Goal: Transaction & Acquisition: Book appointment/travel/reservation

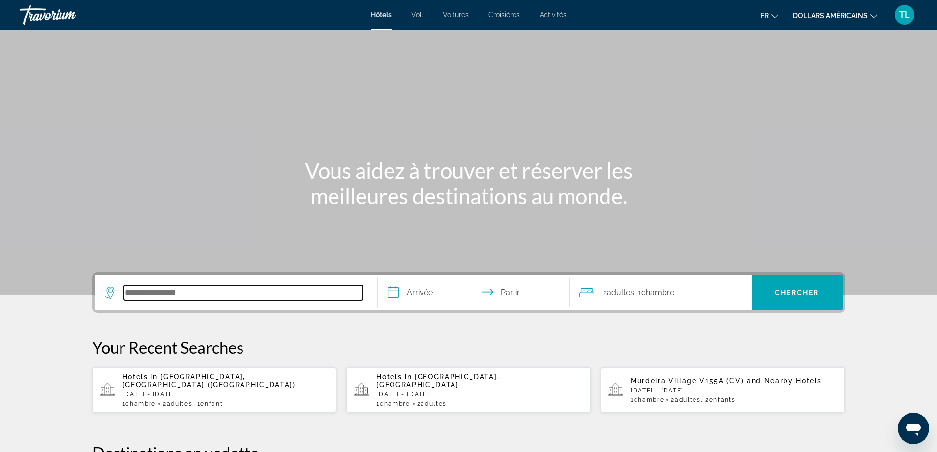
click at [144, 294] on input "Rechercher une destination hôtelière" at bounding box center [243, 292] width 239 height 15
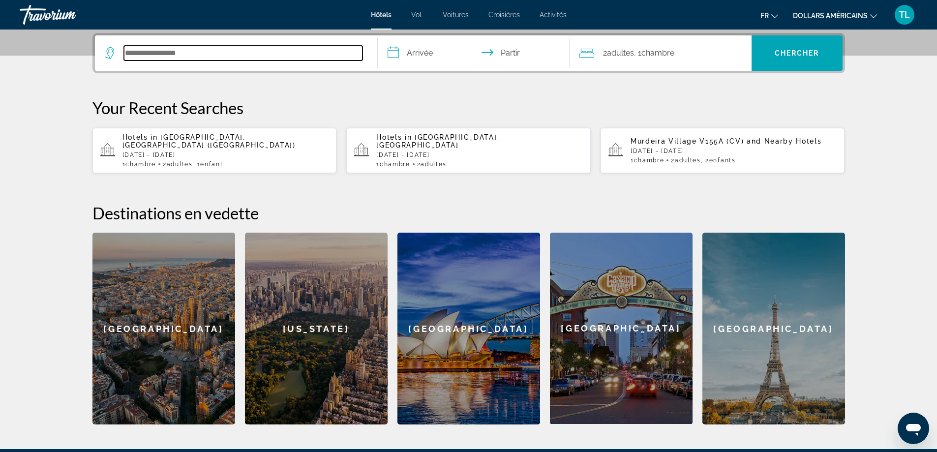
scroll to position [241, 0]
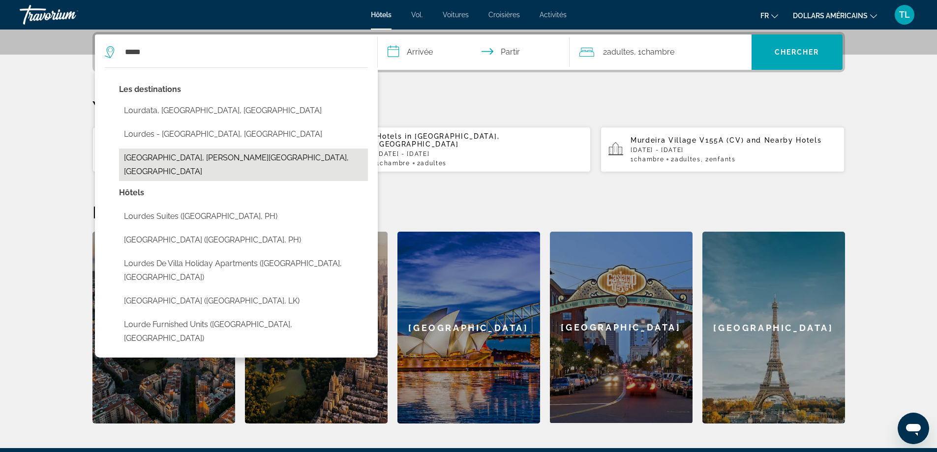
click at [167, 157] on button "[GEOGRAPHIC_DATA], [PERSON_NAME][GEOGRAPHIC_DATA], [GEOGRAPHIC_DATA]" at bounding box center [243, 165] width 249 height 32
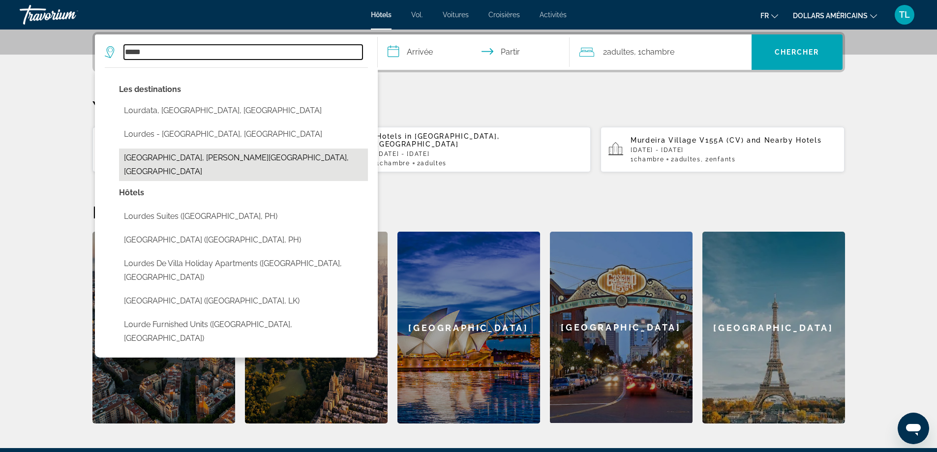
type input "**********"
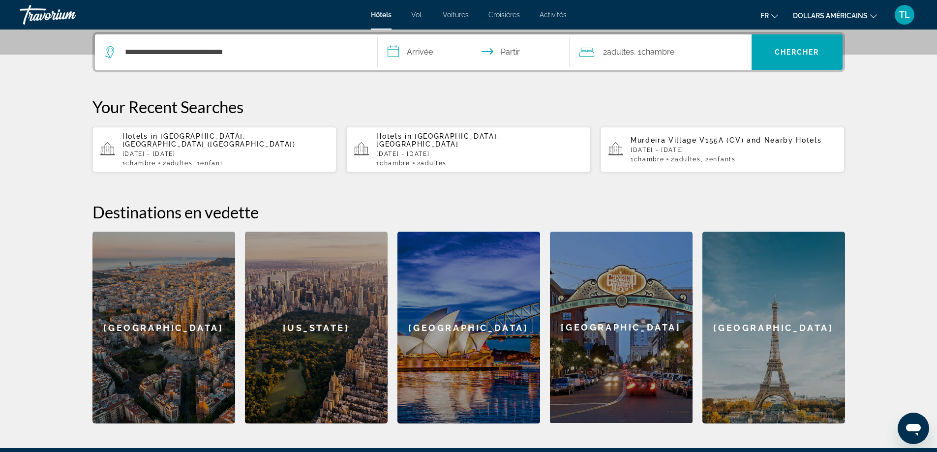
click at [412, 50] on input "**********" at bounding box center [476, 53] width 196 height 38
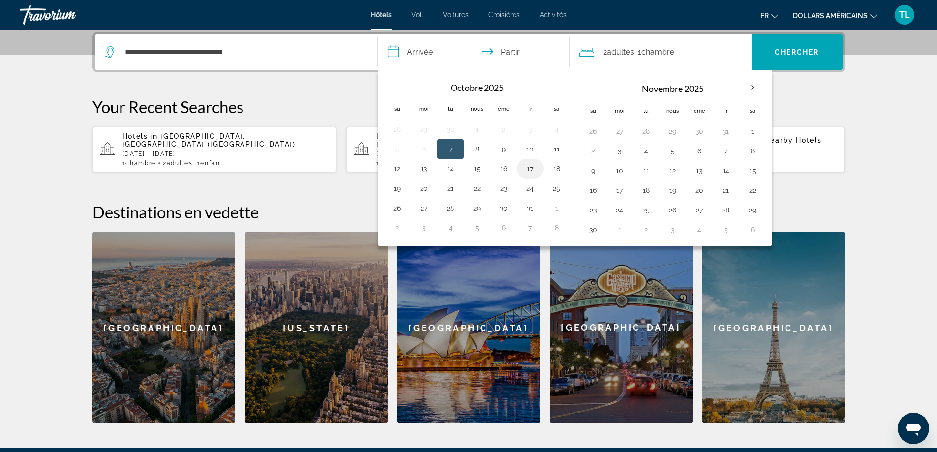
click at [529, 170] on button "17" at bounding box center [531, 169] width 16 height 14
click at [394, 190] on button "19" at bounding box center [398, 189] width 16 height 14
type input "**********"
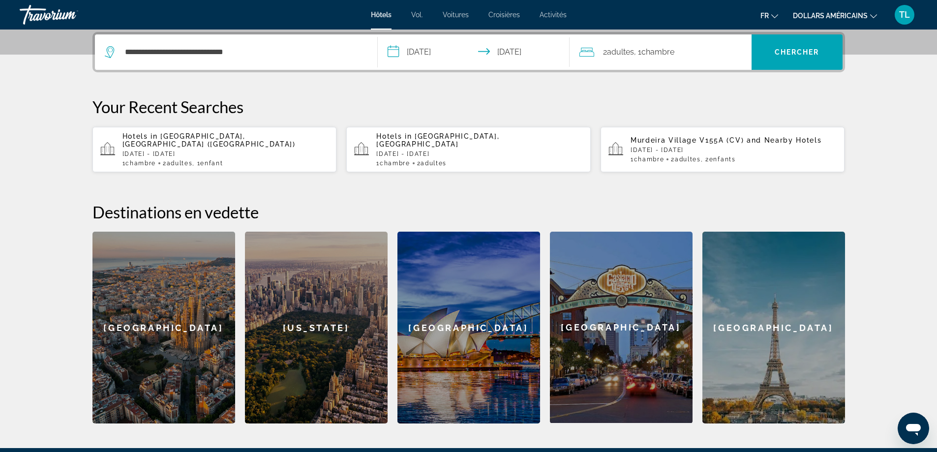
click at [644, 57] on span ", 1 Chambre pièces" at bounding box center [654, 52] width 40 height 14
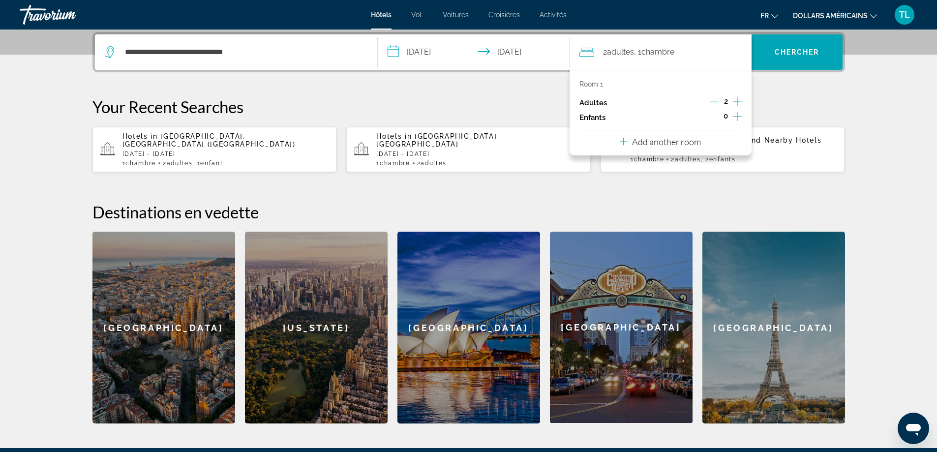
click at [736, 115] on icon "Increment children" at bounding box center [737, 117] width 9 height 12
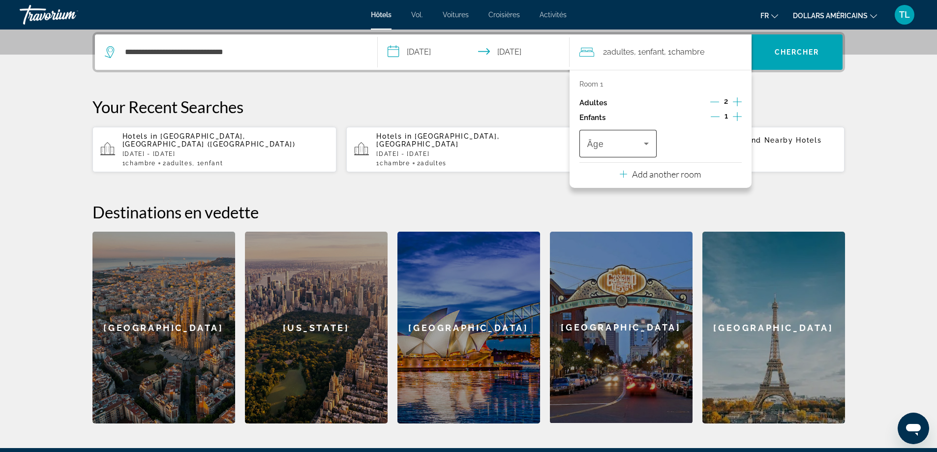
click at [633, 142] on span "Travelers: 2 adults, 1 child" at bounding box center [615, 144] width 57 height 12
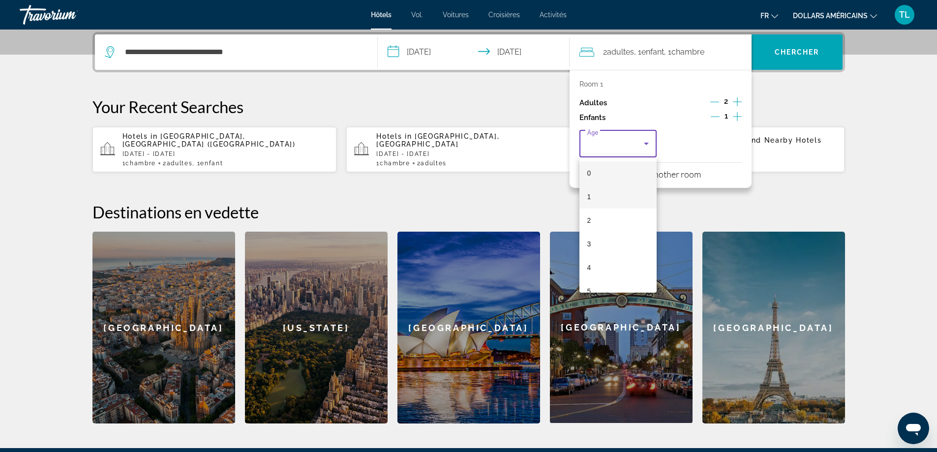
click at [612, 193] on mat-option "1" at bounding box center [619, 197] width 78 height 24
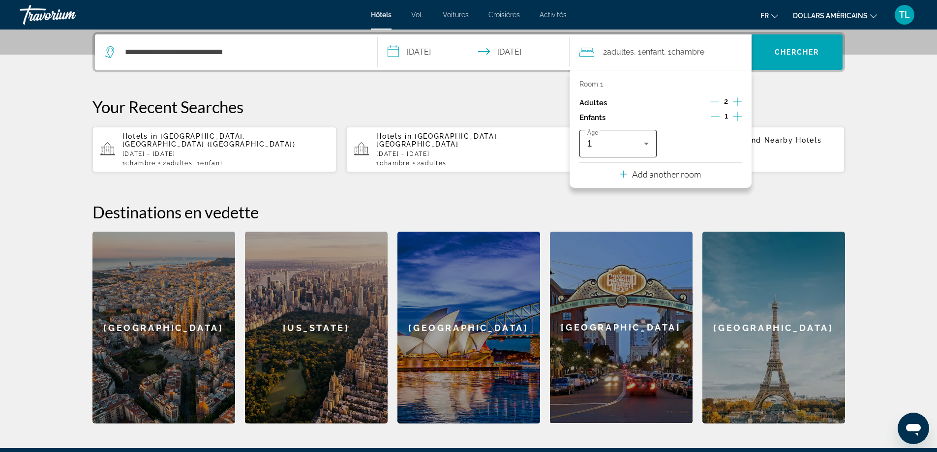
click at [604, 144] on div "1" at bounding box center [615, 144] width 57 height 12
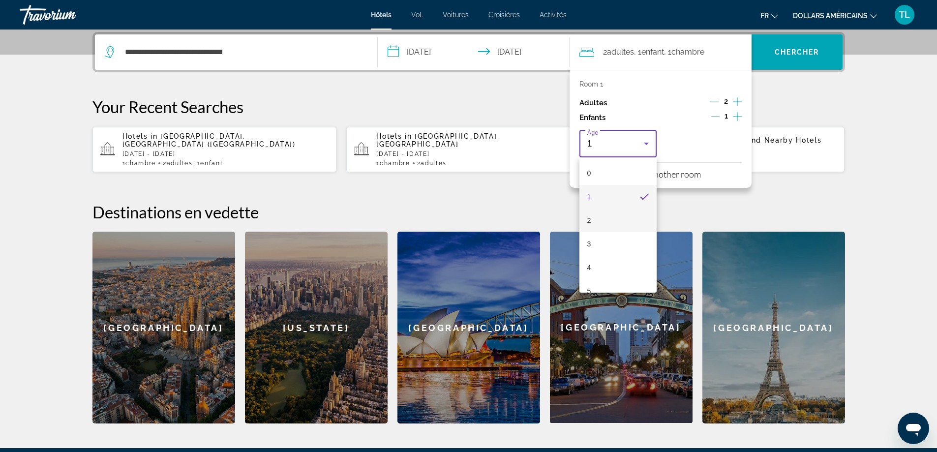
click at [610, 216] on mat-option "2" at bounding box center [619, 221] width 78 height 24
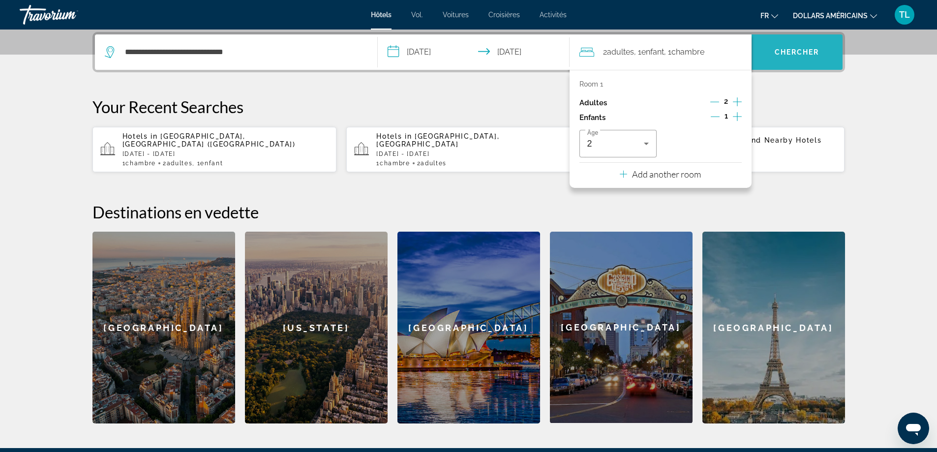
click at [824, 49] on span "Recherche" at bounding box center [797, 52] width 91 height 24
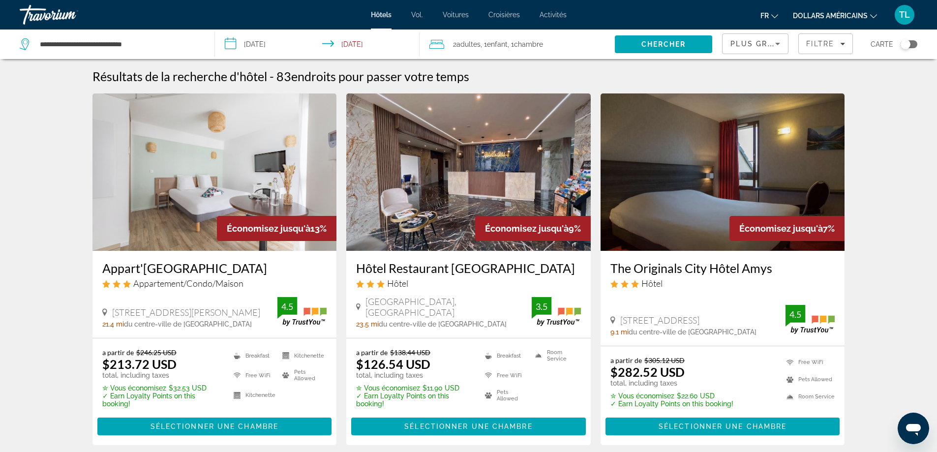
click at [828, 18] on font "dollars américains" at bounding box center [830, 16] width 75 height 8
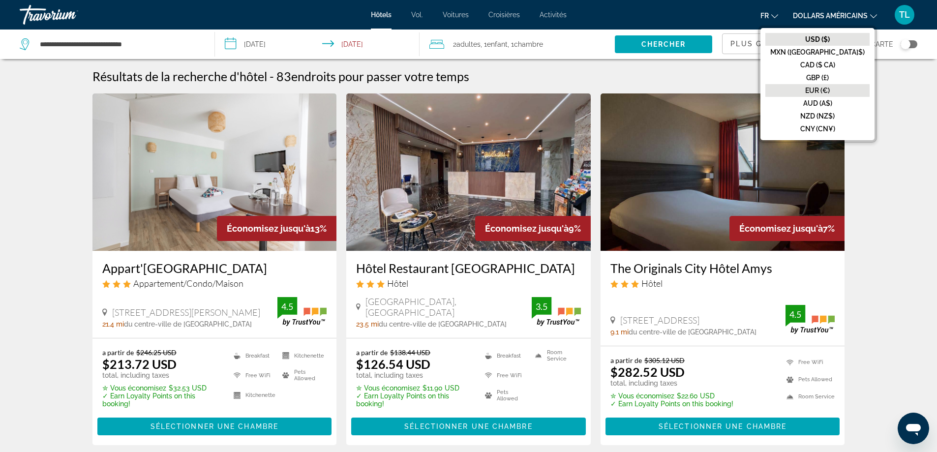
click at [822, 94] on button "EUR (€)" at bounding box center [818, 90] width 104 height 13
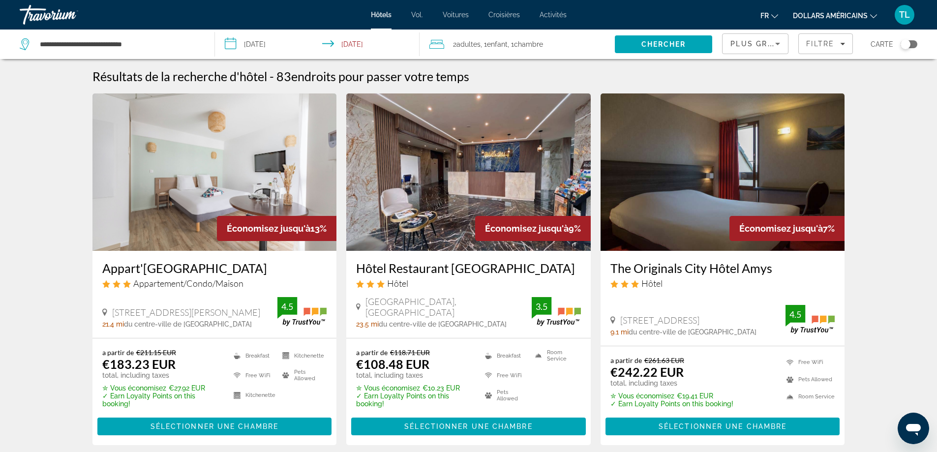
click at [780, 38] on icon "Sort by" at bounding box center [778, 44] width 12 height 12
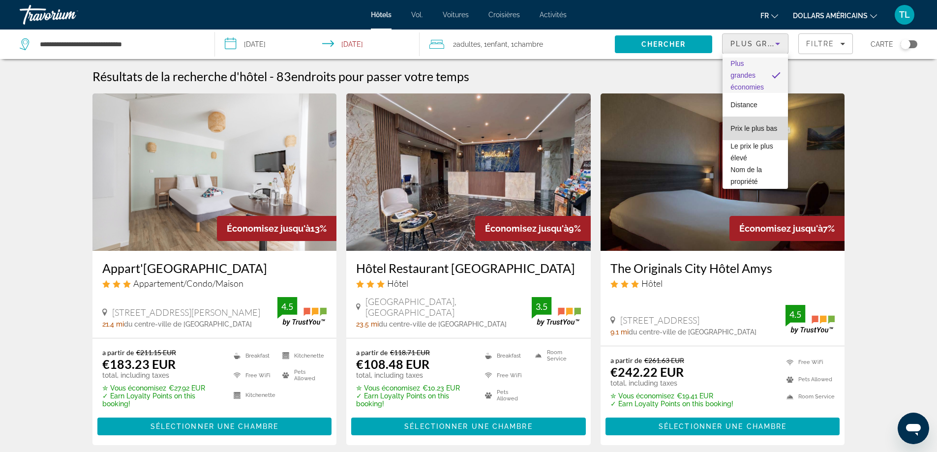
click at [766, 124] on span "Prix ​​le plus bas" at bounding box center [754, 129] width 47 height 12
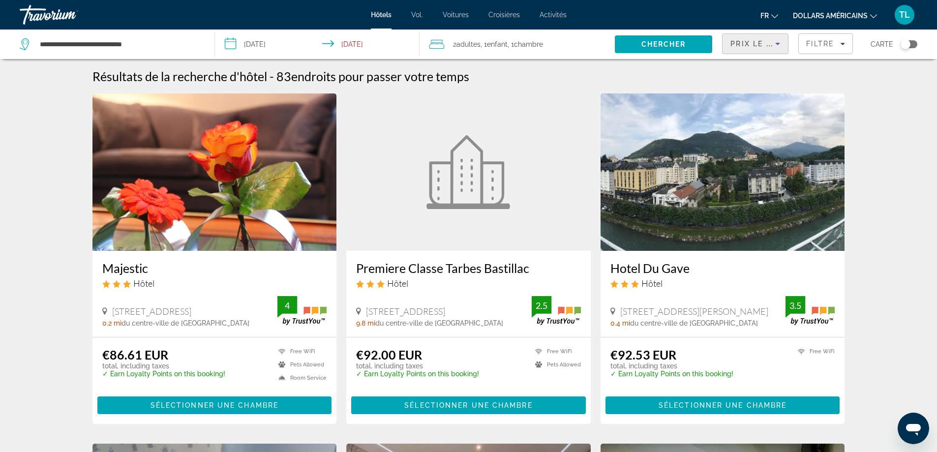
click at [246, 154] on img "Contenu principal" at bounding box center [214, 171] width 245 height 157
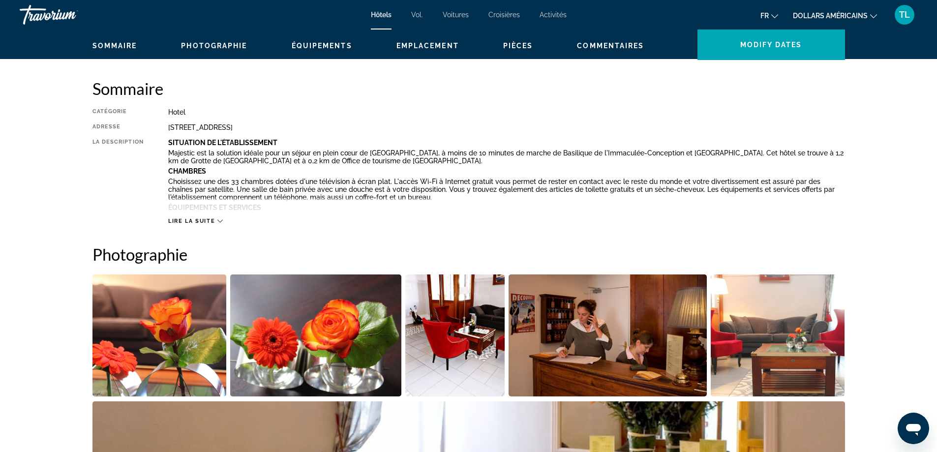
scroll to position [394, 0]
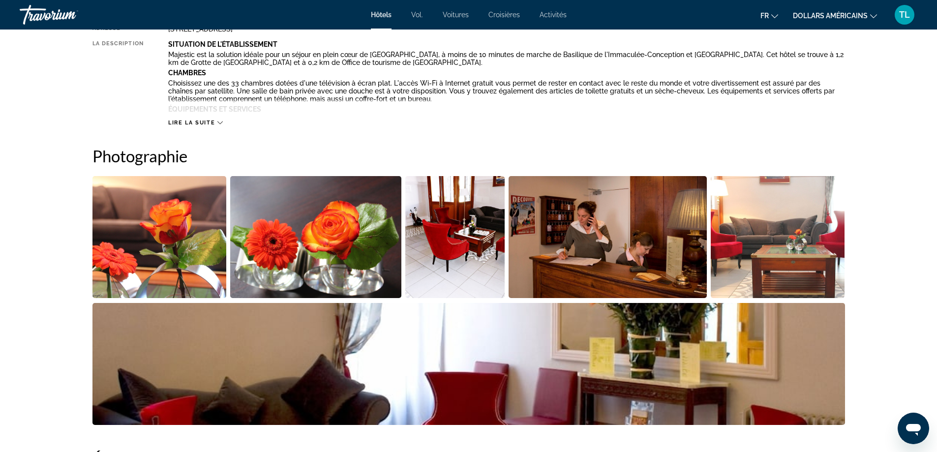
click at [191, 234] on img "Open full-screen image slider" at bounding box center [159, 237] width 134 height 122
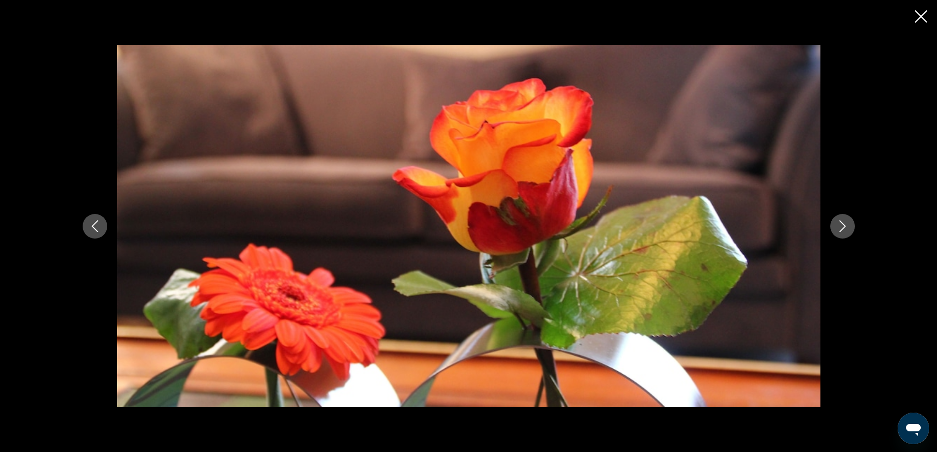
click at [843, 234] on button "Next image" at bounding box center [843, 226] width 25 height 25
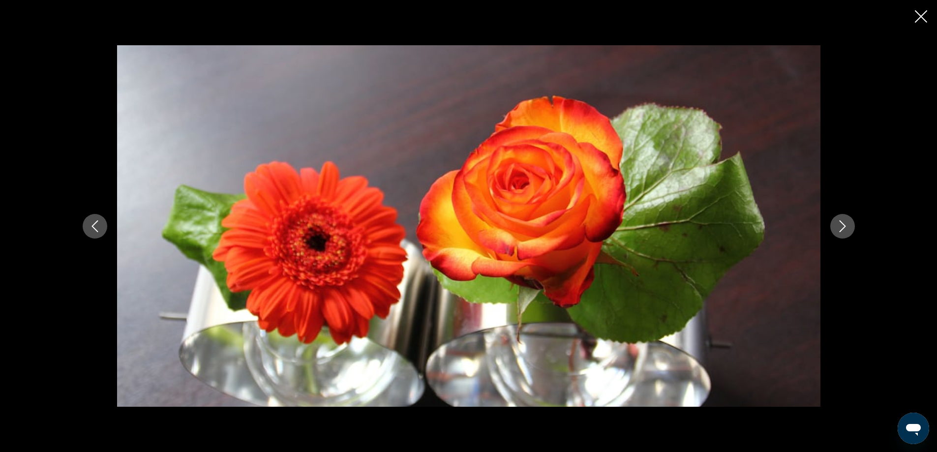
click at [843, 234] on button "Next image" at bounding box center [843, 226] width 25 height 25
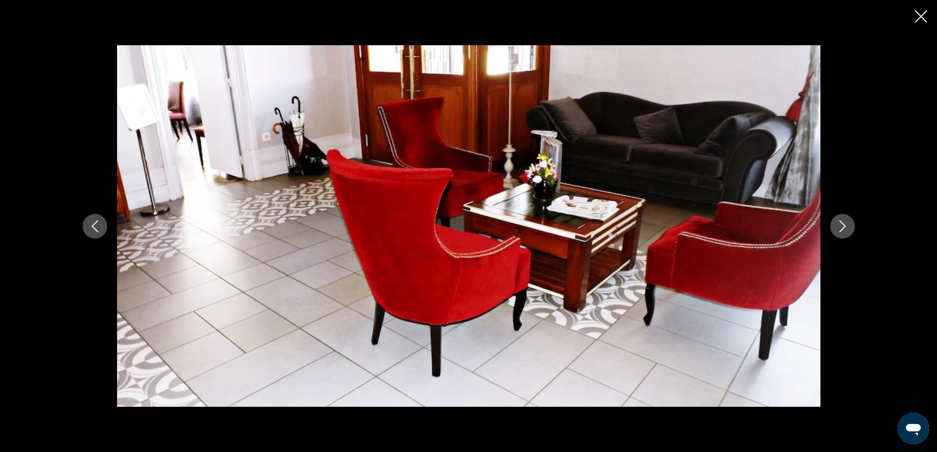
click at [843, 234] on button "Next image" at bounding box center [843, 226] width 25 height 25
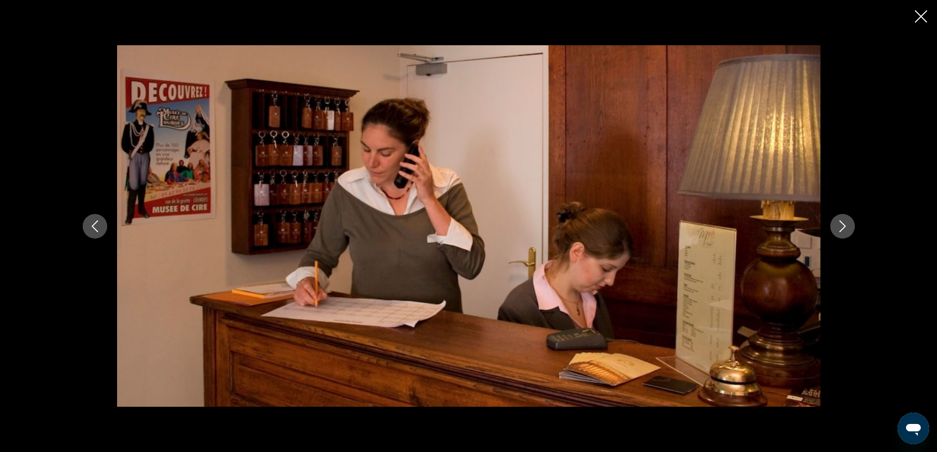
click at [843, 234] on button "Next image" at bounding box center [843, 226] width 25 height 25
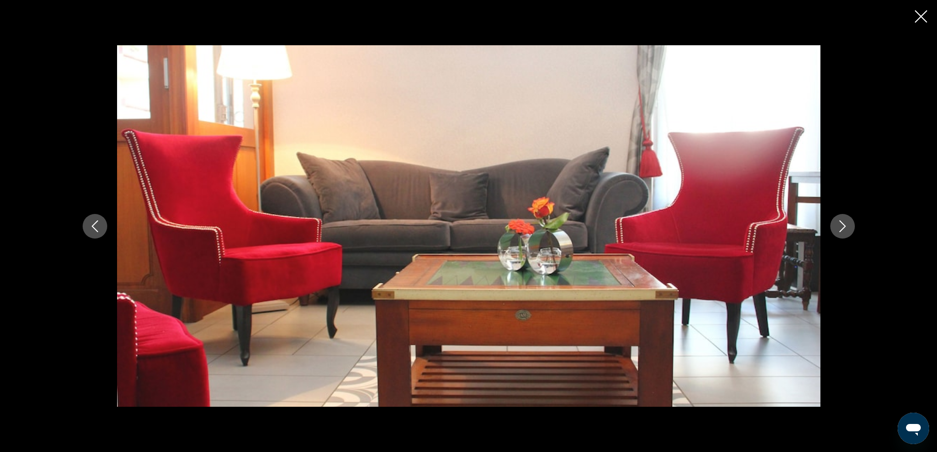
click at [843, 234] on button "Next image" at bounding box center [843, 226] width 25 height 25
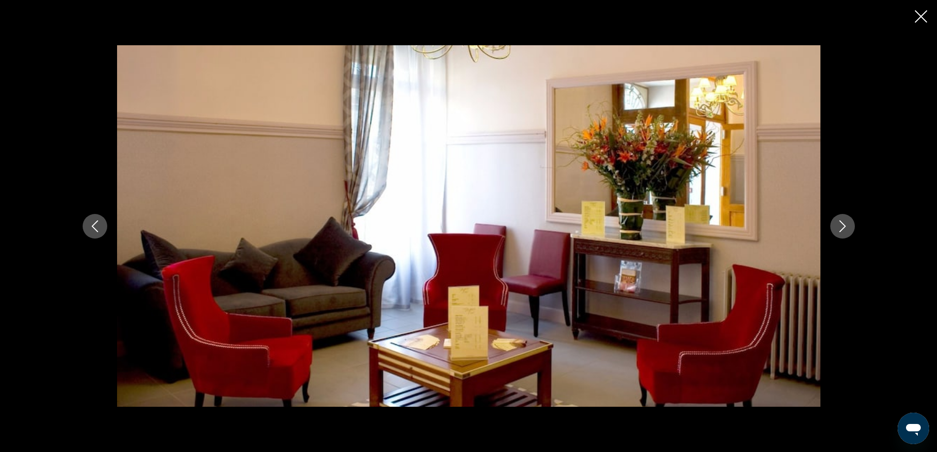
click at [843, 234] on button "Next image" at bounding box center [843, 226] width 25 height 25
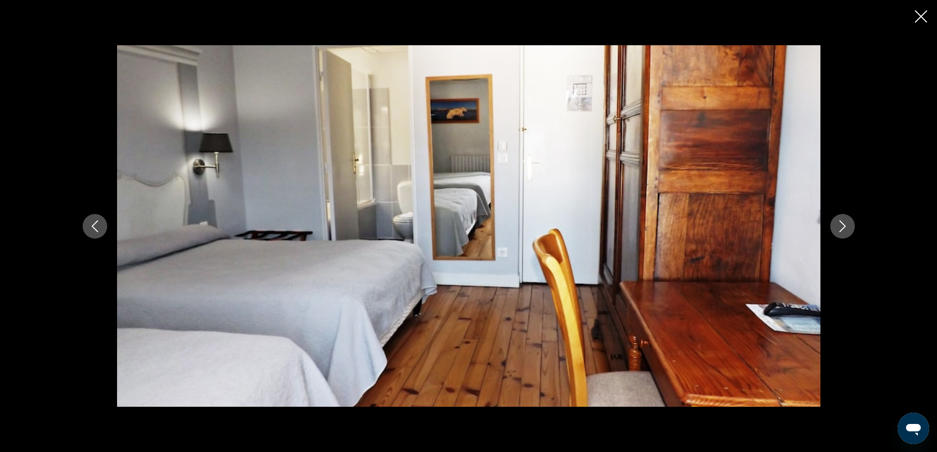
click at [843, 234] on button "Next image" at bounding box center [843, 226] width 25 height 25
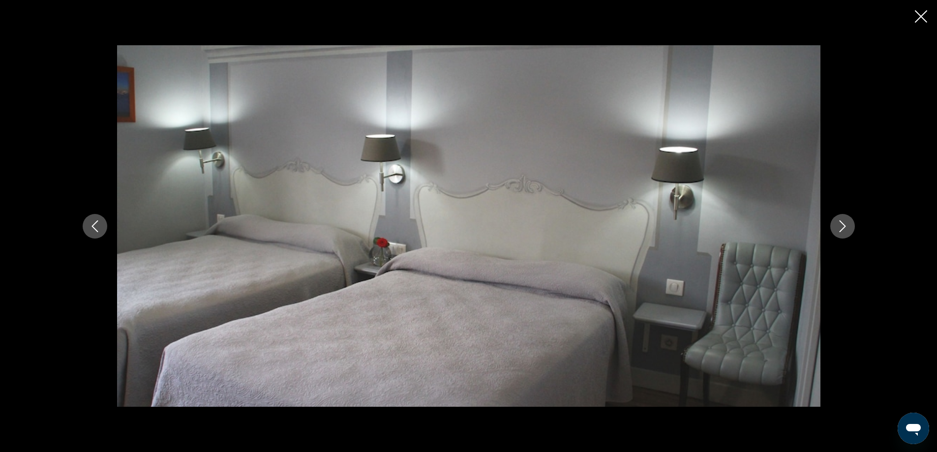
click at [843, 234] on button "Next image" at bounding box center [843, 226] width 25 height 25
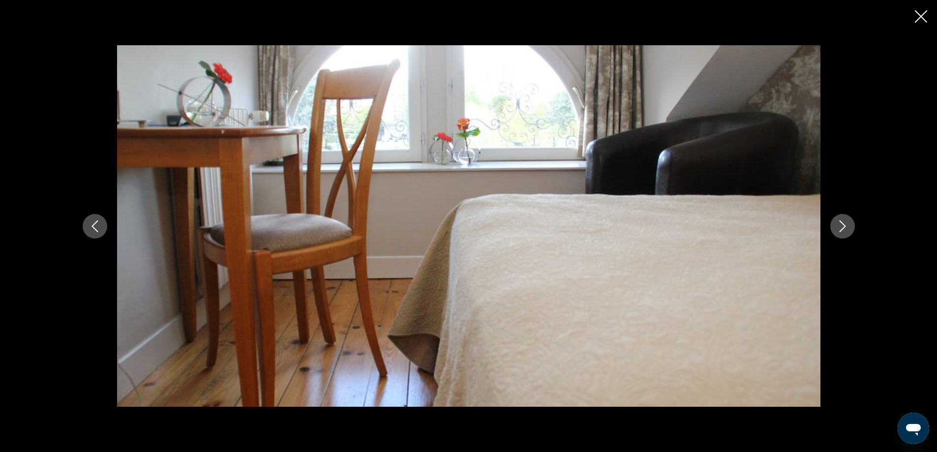
click at [843, 234] on button "Next image" at bounding box center [843, 226] width 25 height 25
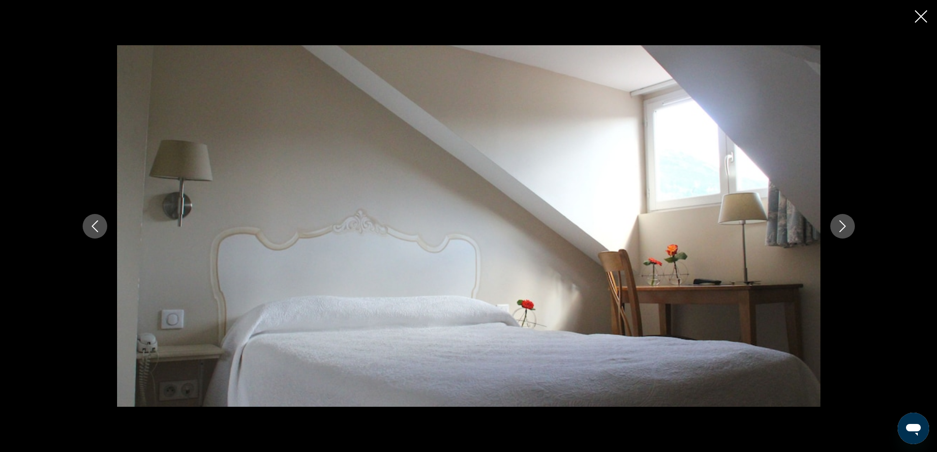
click at [843, 234] on button "Next image" at bounding box center [843, 226] width 25 height 25
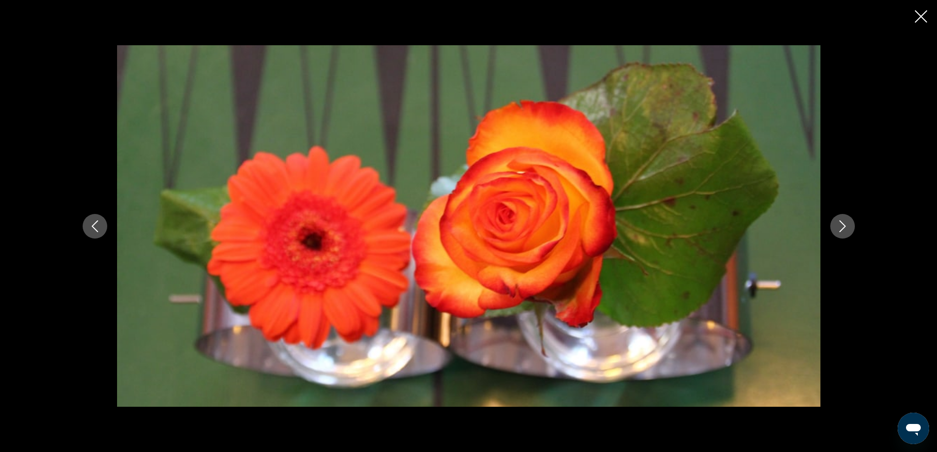
click at [843, 234] on button "Next image" at bounding box center [843, 226] width 25 height 25
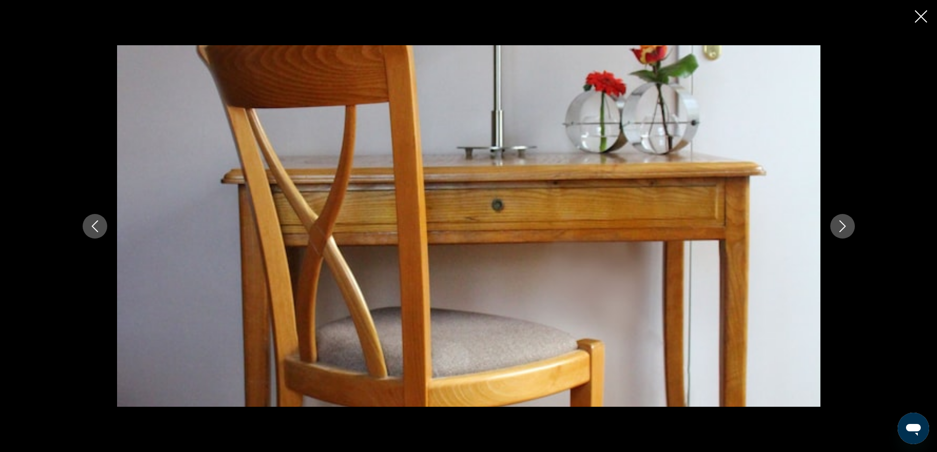
click at [843, 234] on button "Next image" at bounding box center [843, 226] width 25 height 25
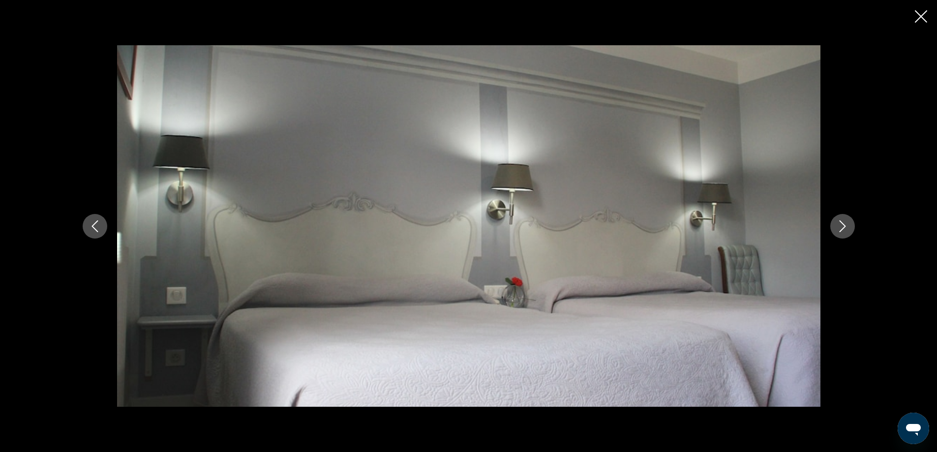
click at [843, 234] on button "Next image" at bounding box center [843, 226] width 25 height 25
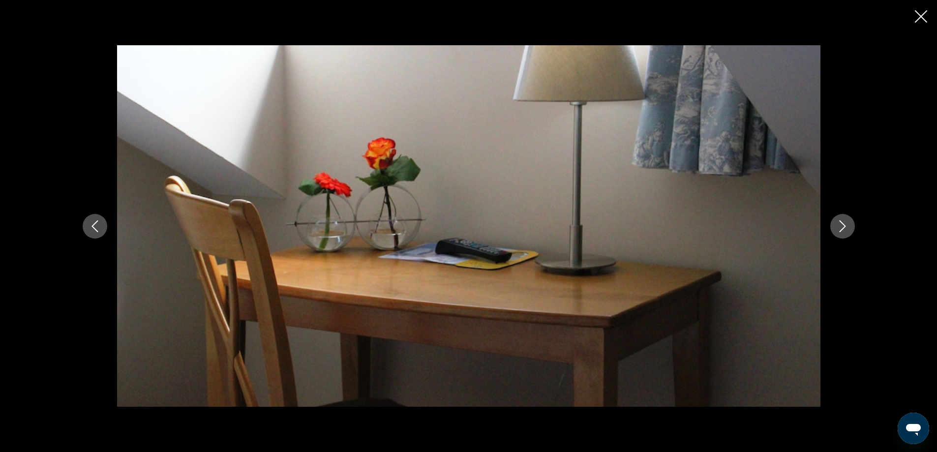
click at [843, 234] on button "Next image" at bounding box center [843, 226] width 25 height 25
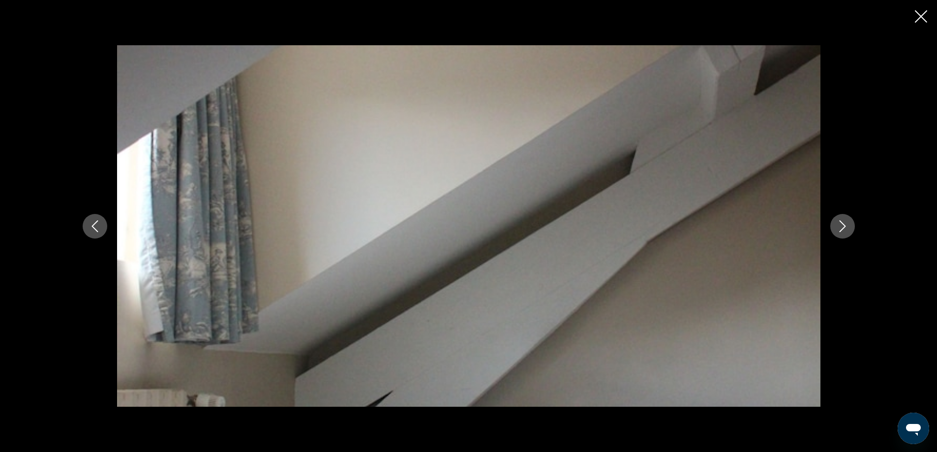
click at [843, 234] on button "Next image" at bounding box center [843, 226] width 25 height 25
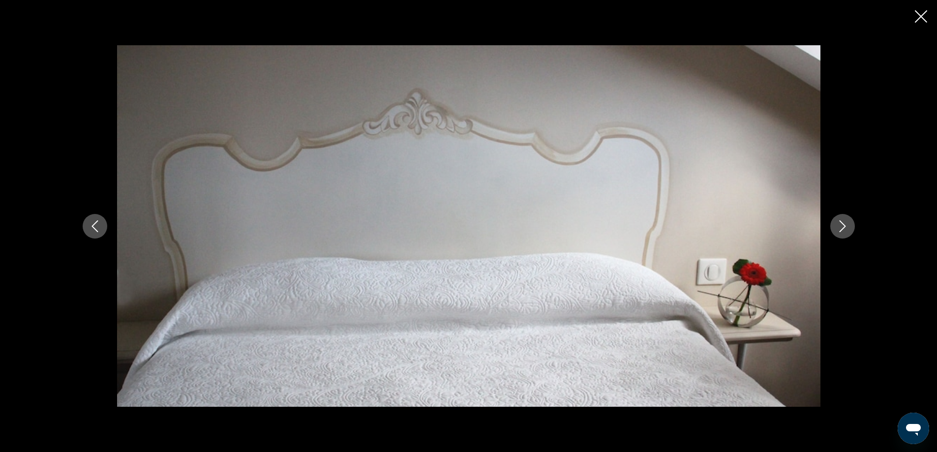
click at [843, 234] on button "Next image" at bounding box center [843, 226] width 25 height 25
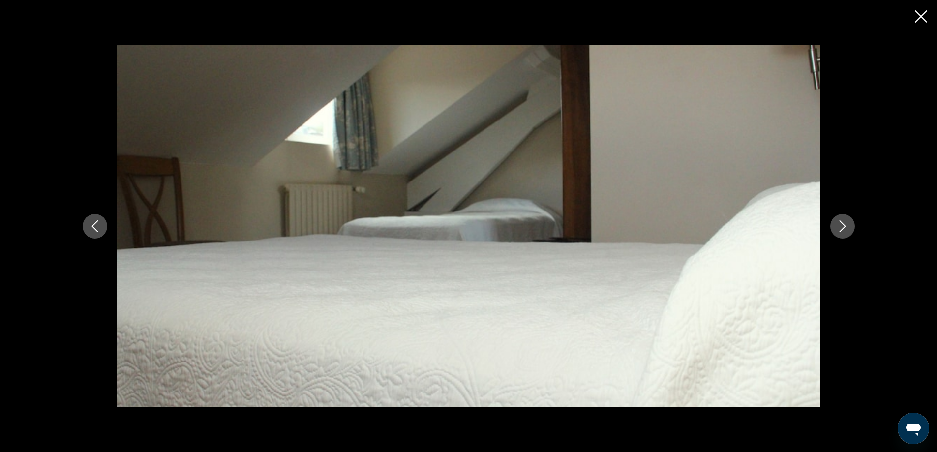
click at [843, 234] on button "Next image" at bounding box center [843, 226] width 25 height 25
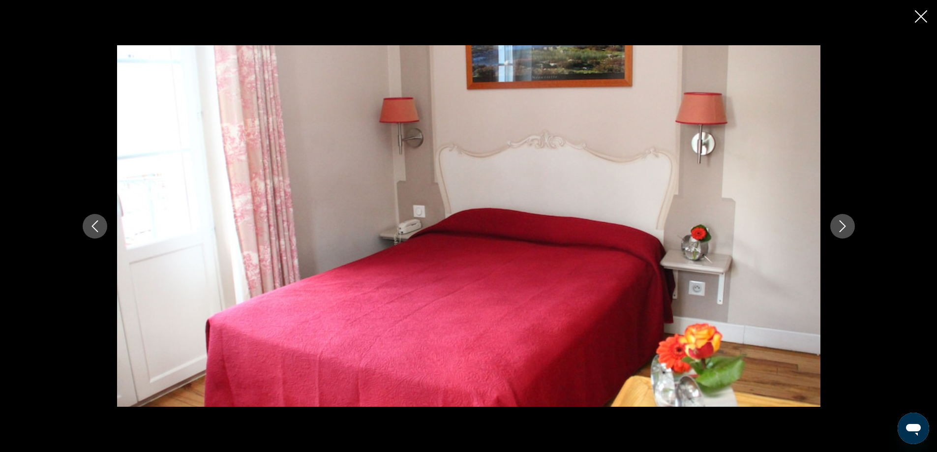
click at [843, 234] on button "Next image" at bounding box center [843, 226] width 25 height 25
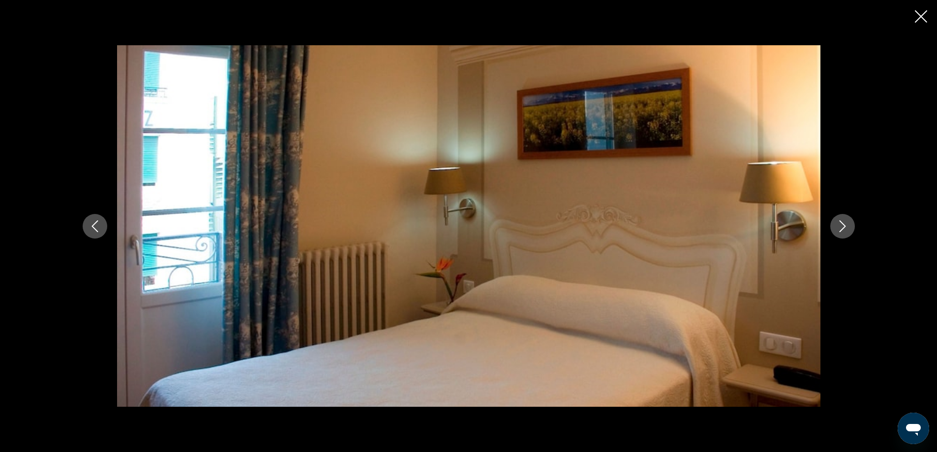
click at [843, 234] on button "Next image" at bounding box center [843, 226] width 25 height 25
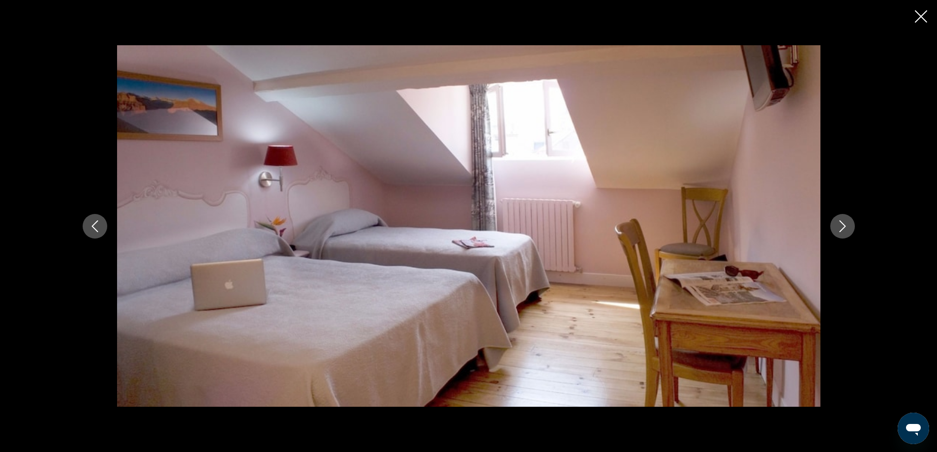
click at [843, 234] on button "Next image" at bounding box center [843, 226] width 25 height 25
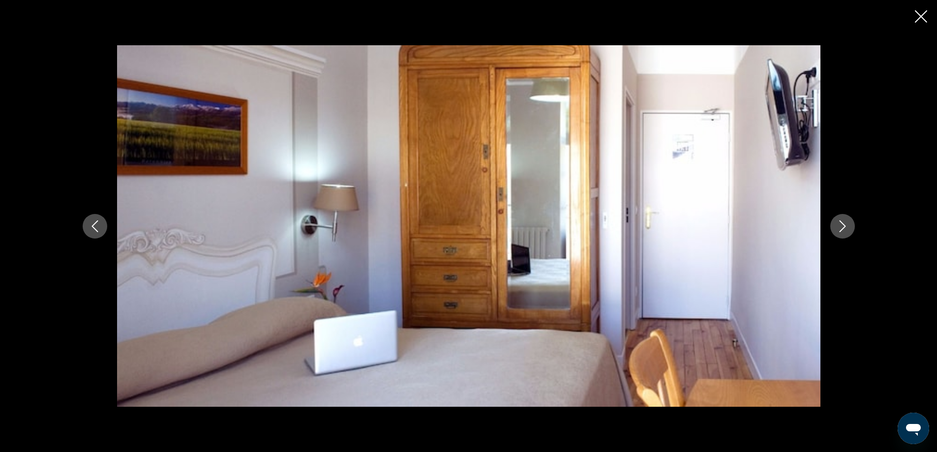
click at [843, 234] on button "Next image" at bounding box center [843, 226] width 25 height 25
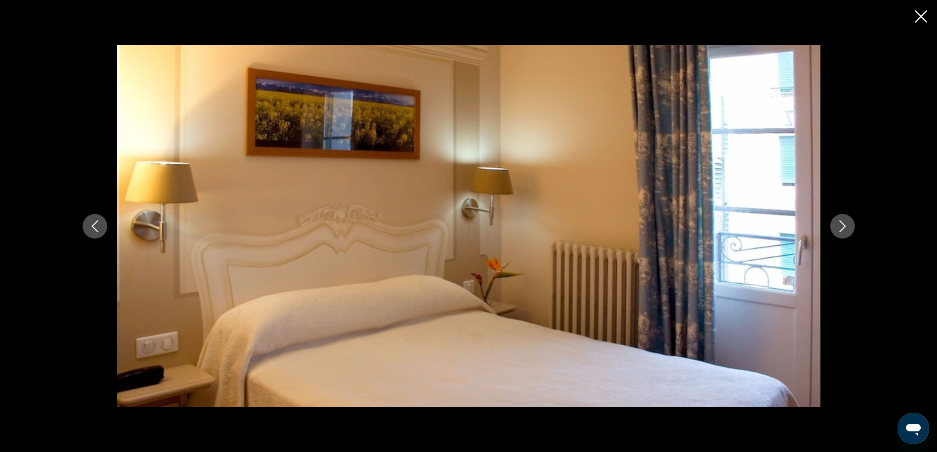
click at [851, 228] on button "Next image" at bounding box center [843, 226] width 25 height 25
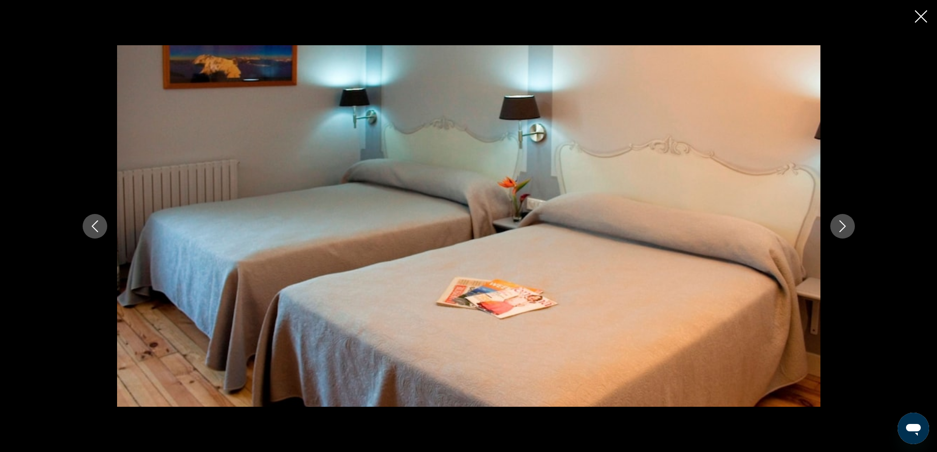
click at [851, 228] on button "Next image" at bounding box center [843, 226] width 25 height 25
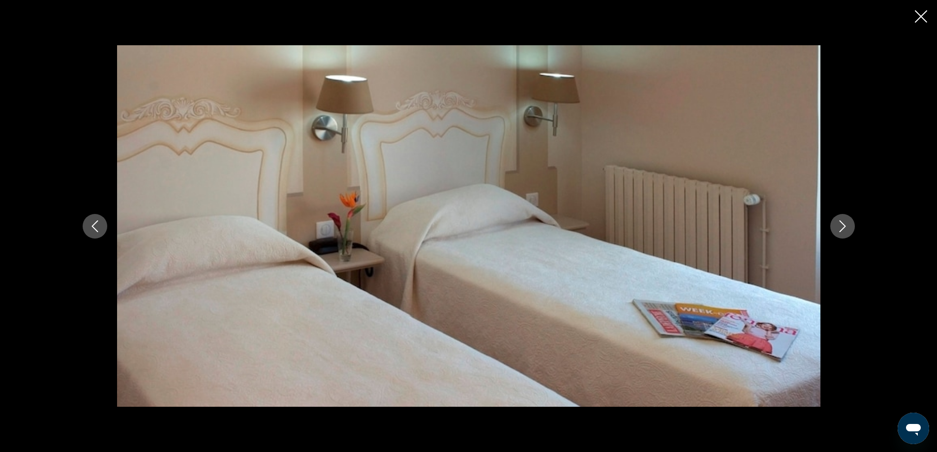
click at [851, 228] on button "Next image" at bounding box center [843, 226] width 25 height 25
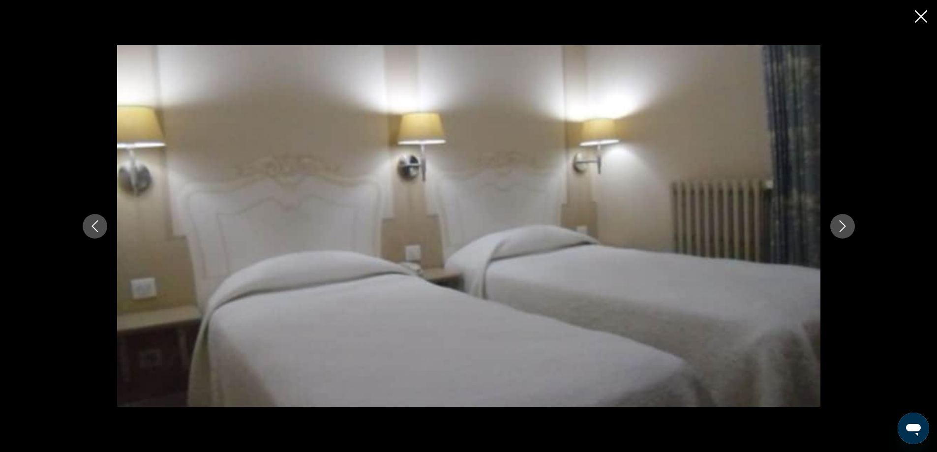
click at [851, 228] on button "Next image" at bounding box center [843, 226] width 25 height 25
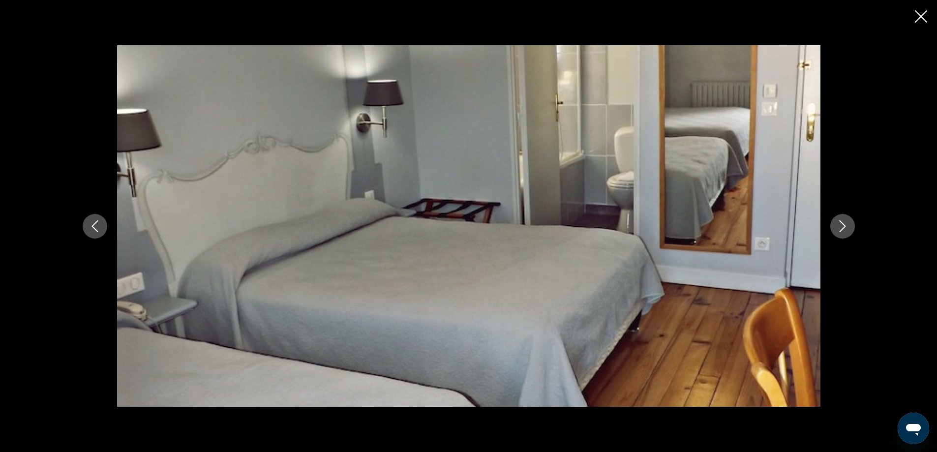
click at [924, 20] on icon "Close slideshow" at bounding box center [921, 16] width 12 height 12
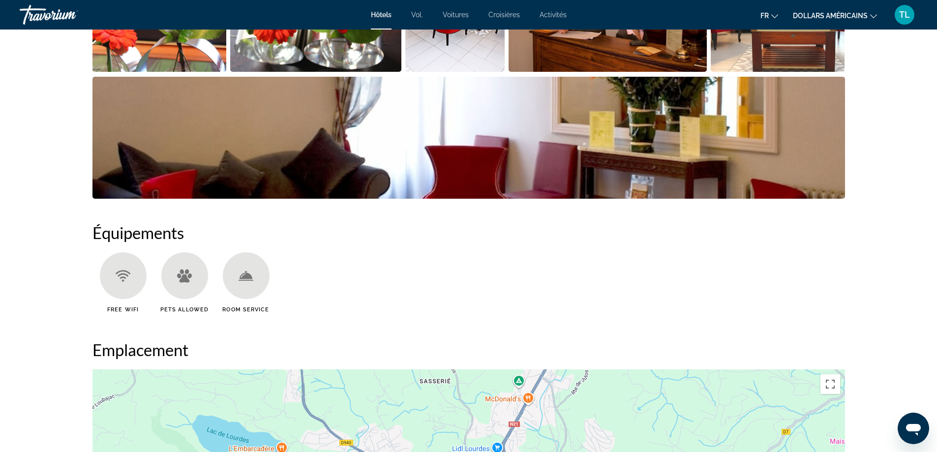
scroll to position [492, 0]
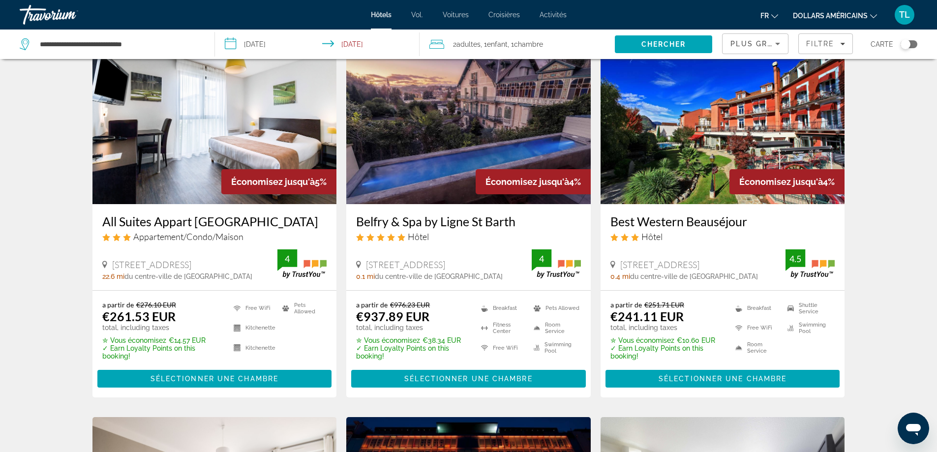
scroll to position [738, 0]
